Goal: Find specific page/section: Find specific page/section

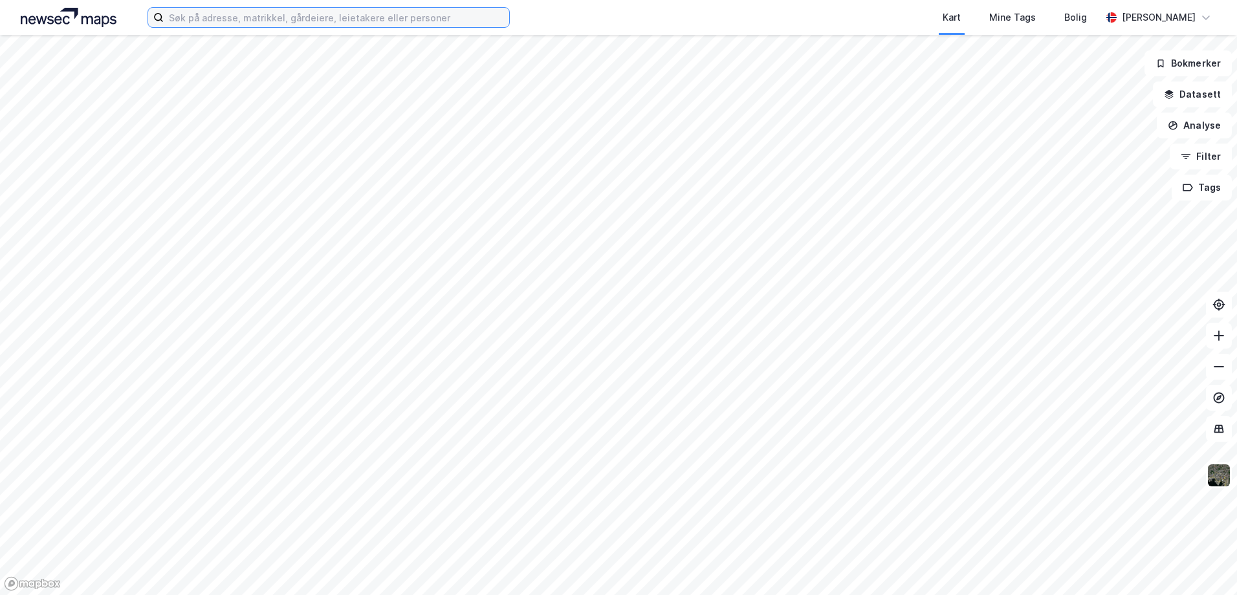
click at [321, 21] on input at bounding box center [336, 17] width 345 height 19
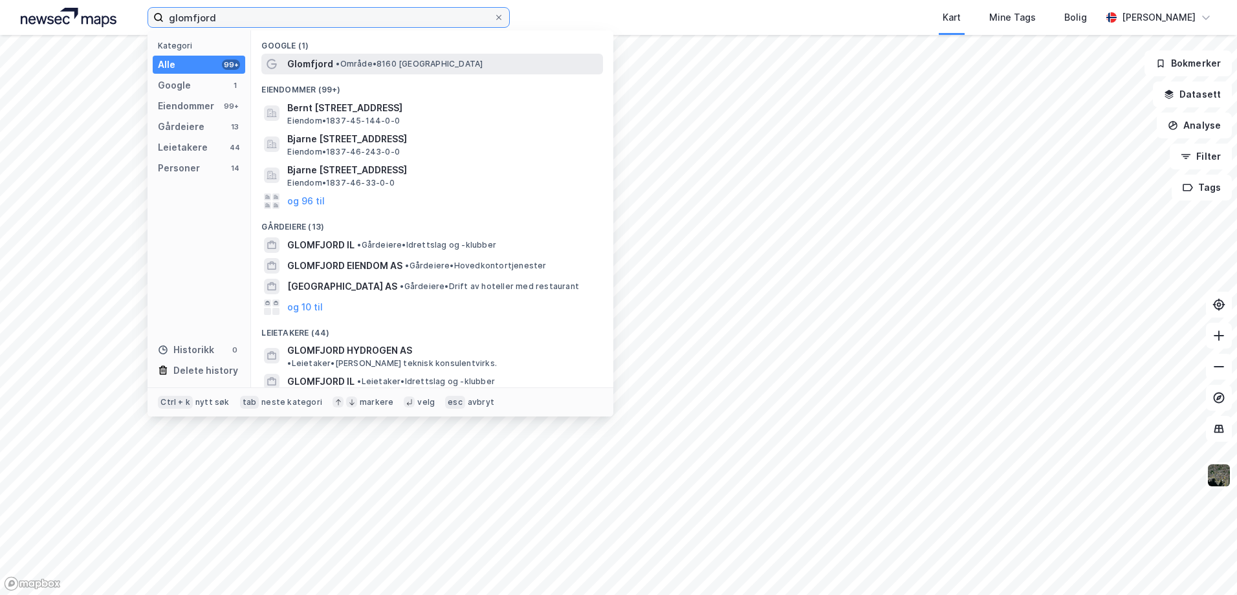
type input "glomfjord"
click at [321, 54] on div "Glomfjord • Område • 8160 [GEOGRAPHIC_DATA]" at bounding box center [431, 64] width 341 height 21
drag, startPoint x: 252, startPoint y: 19, endPoint x: 78, endPoint y: 17, distance: 173.3
click at [78, 17] on div "glomfjord Kategori Alle 99+ Google 1 Eiendommer 99+ Gårdeiere 13 Leietakere 44 …" at bounding box center [618, 17] width 1237 height 35
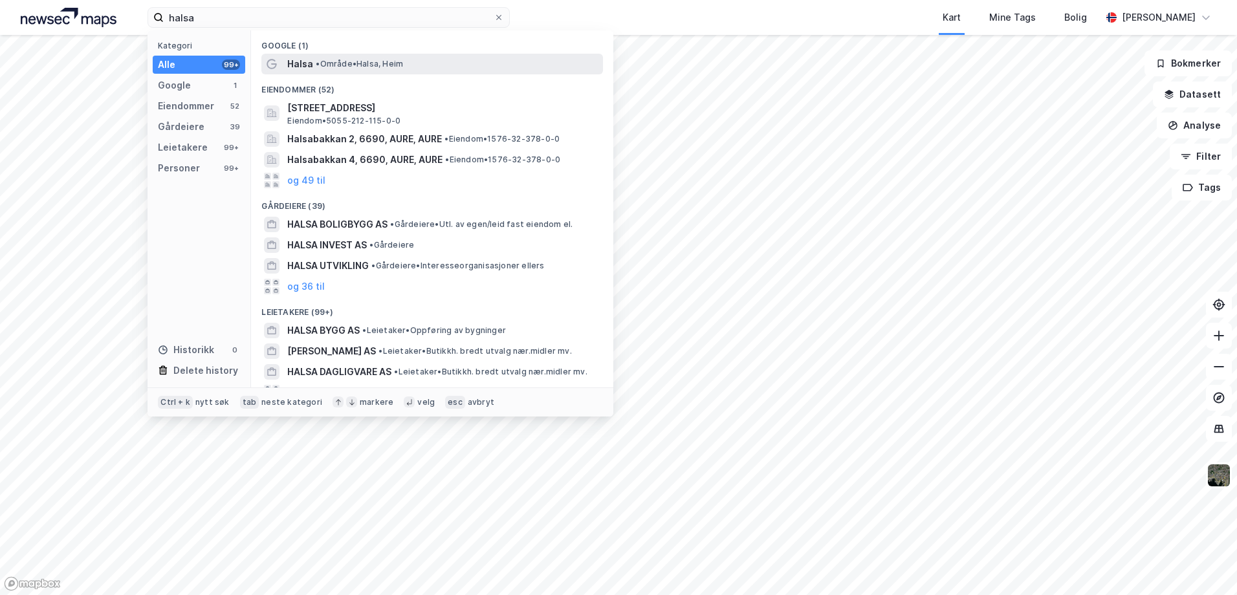
click at [325, 67] on span "• Område • Halsa, Heim" at bounding box center [359, 64] width 87 height 10
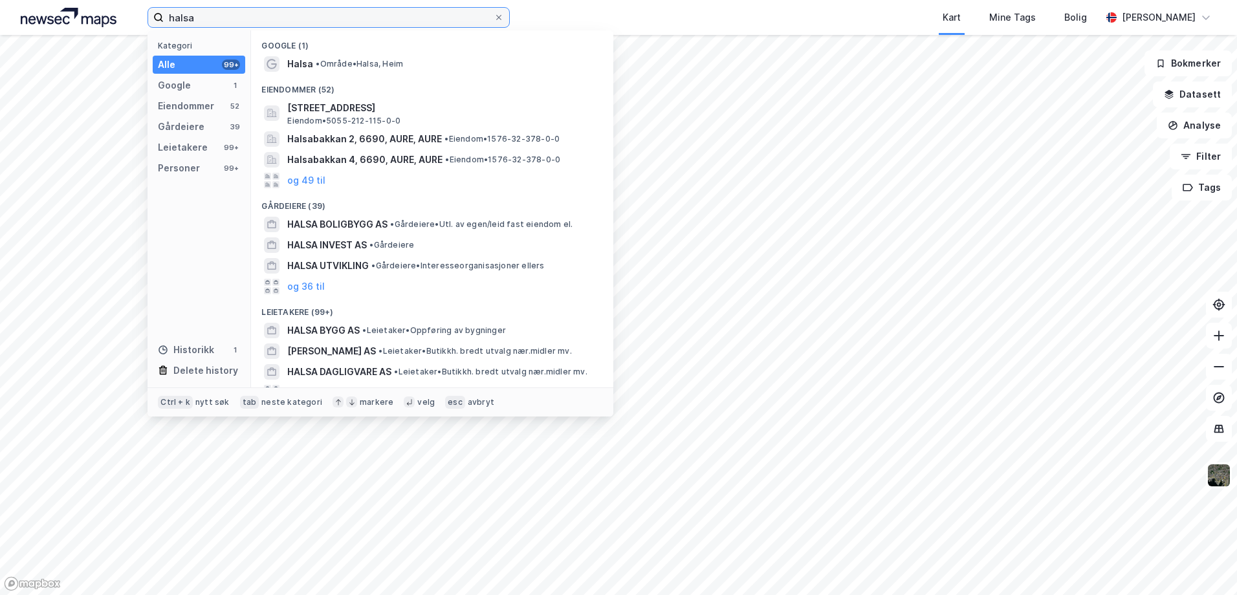
drag, startPoint x: 221, startPoint y: 15, endPoint x: 146, endPoint y: 21, distance: 74.6
click at [146, 21] on div "halsa Kategori Alle 99+ Google 1 Eiendommer 52 Gårdeiere 39 Leietakere 99+ Pers…" at bounding box center [618, 17] width 1237 height 35
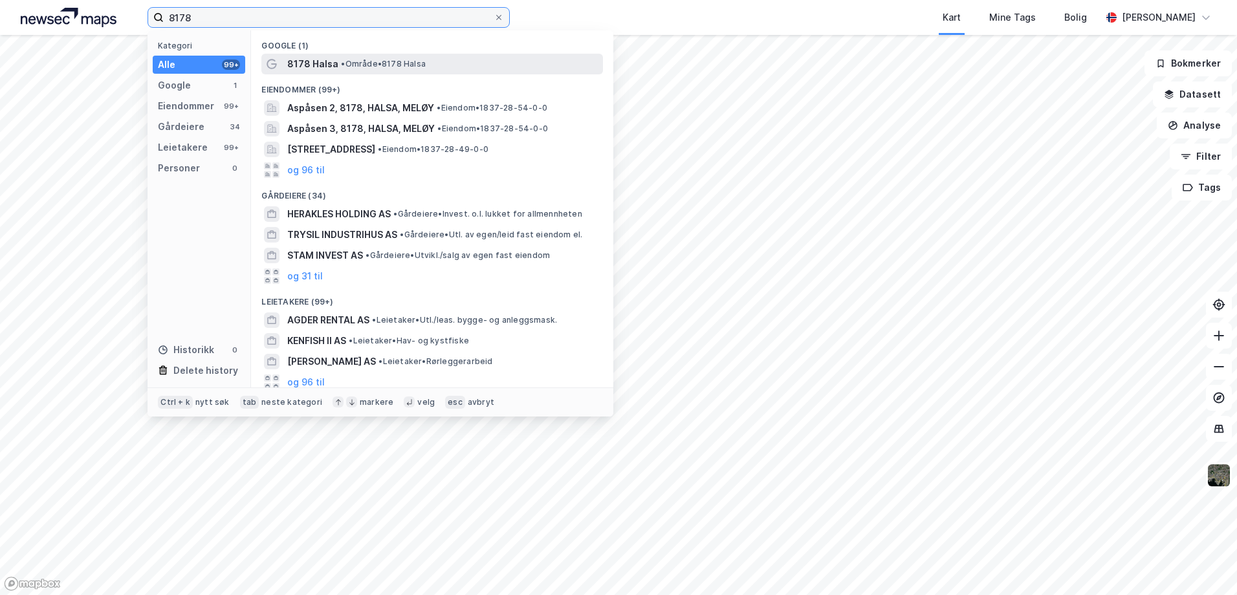
type input "8178"
click at [305, 65] on span "8178 Halsa" at bounding box center [312, 64] width 51 height 16
